Goal: Find specific page/section: Find specific page/section

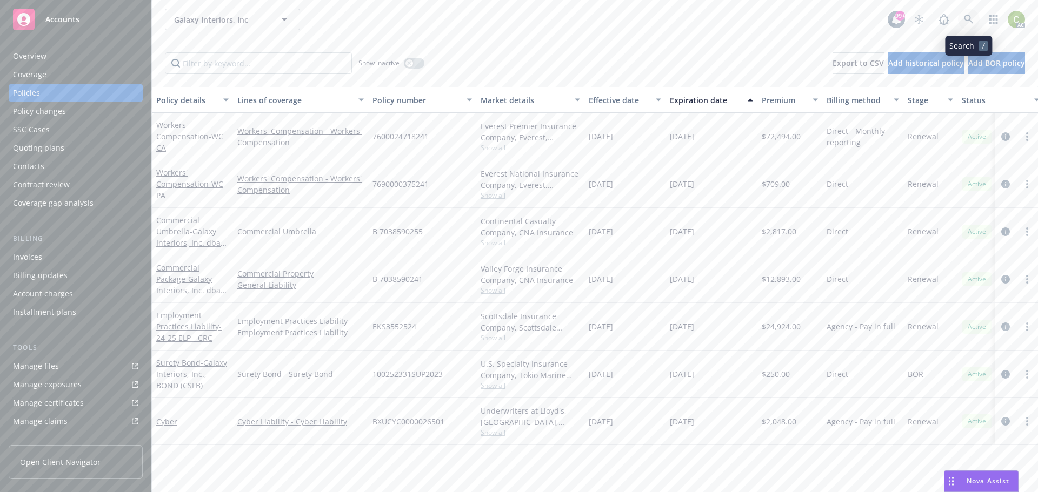
click at [965, 25] on link at bounding box center [969, 20] width 22 height 22
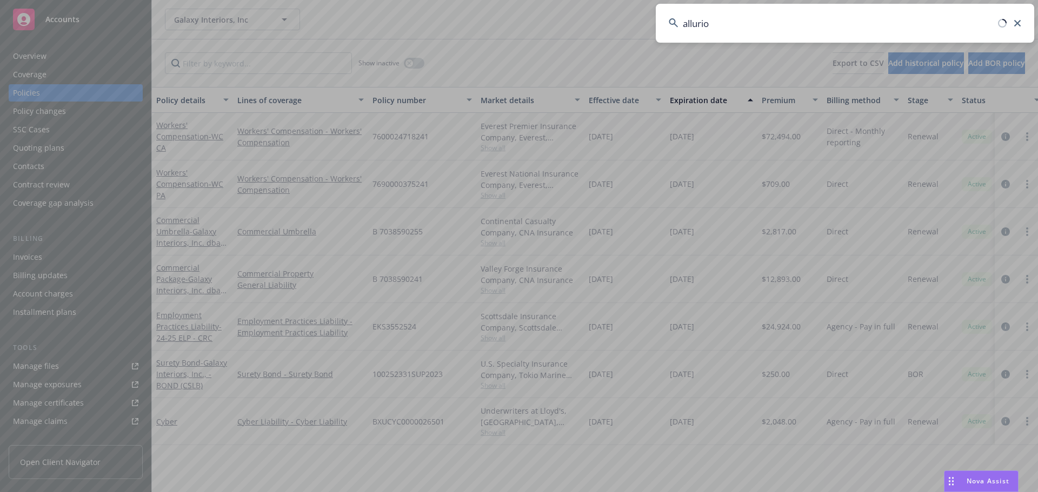
type input "allurion"
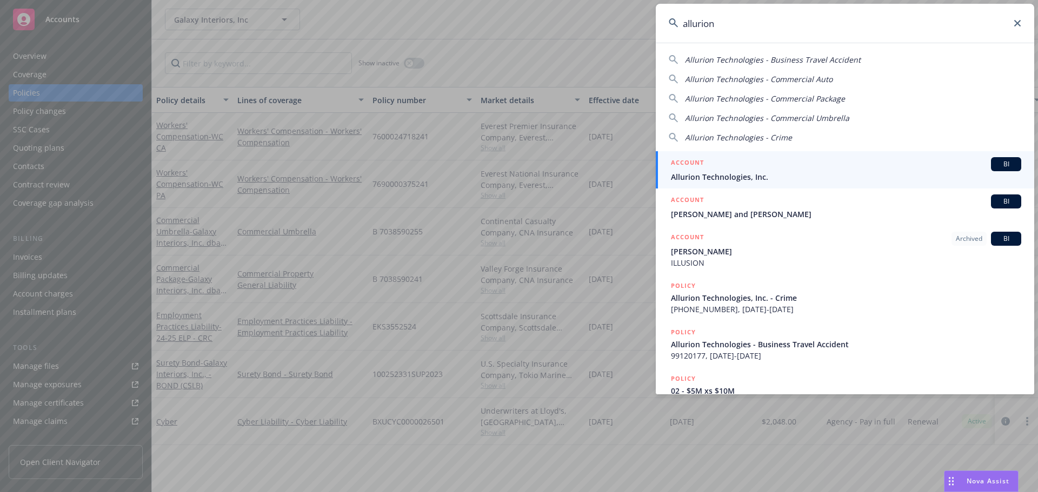
click at [841, 172] on span "Allurion Technologies, Inc." at bounding box center [846, 176] width 350 height 11
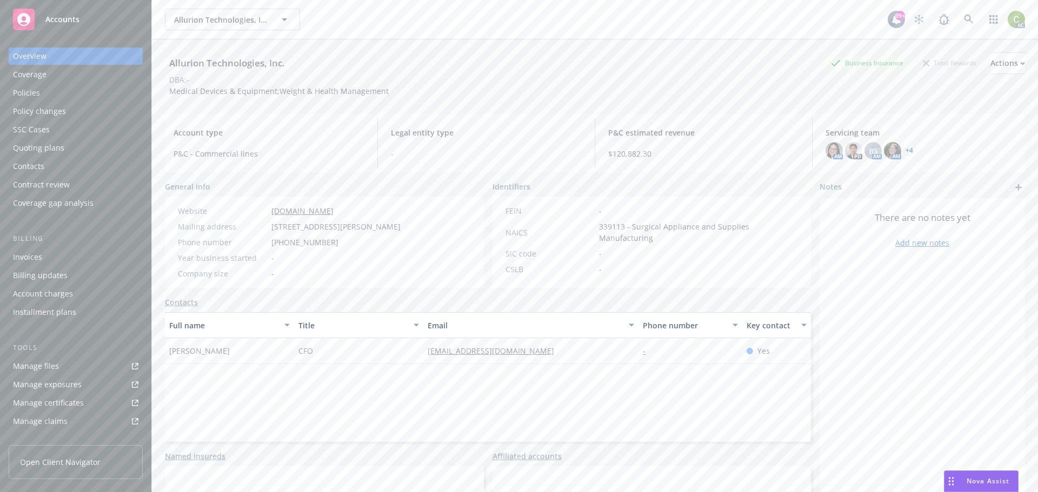
click at [72, 89] on div "Policies" at bounding box center [75, 92] width 125 height 17
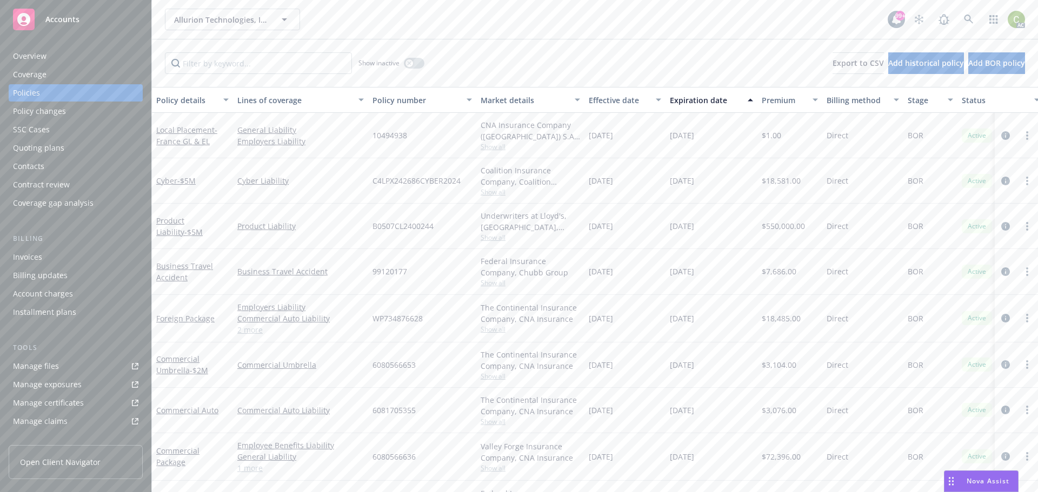
click at [699, 7] on div "Allurion Technologies, Inc. Allurion Technologies, Inc. 99+ AC" at bounding box center [595, 19] width 886 height 39
